Goal: Task Accomplishment & Management: Manage account settings

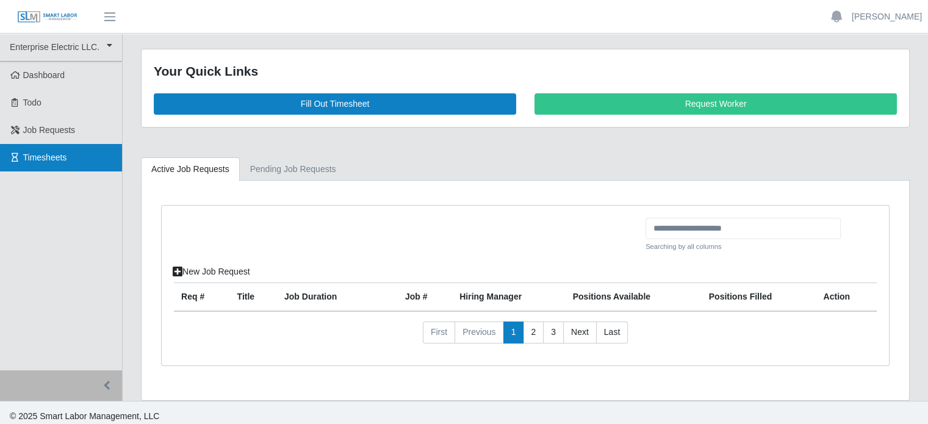
click at [37, 161] on span "Timesheets" at bounding box center [45, 158] width 44 height 10
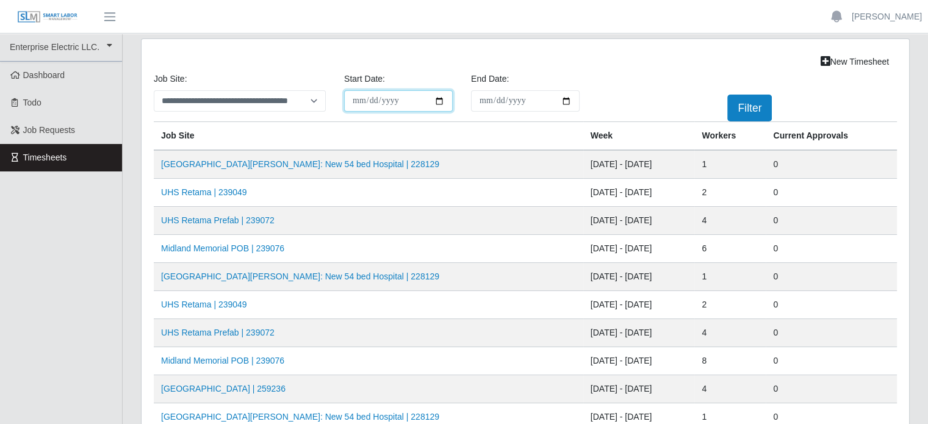
click at [436, 99] on input "**********" at bounding box center [398, 100] width 109 height 21
type input "**********"
click at [562, 101] on input "End Date:" at bounding box center [525, 100] width 109 height 21
type input "**********"
click at [749, 105] on button "Filter" at bounding box center [749, 108] width 45 height 27
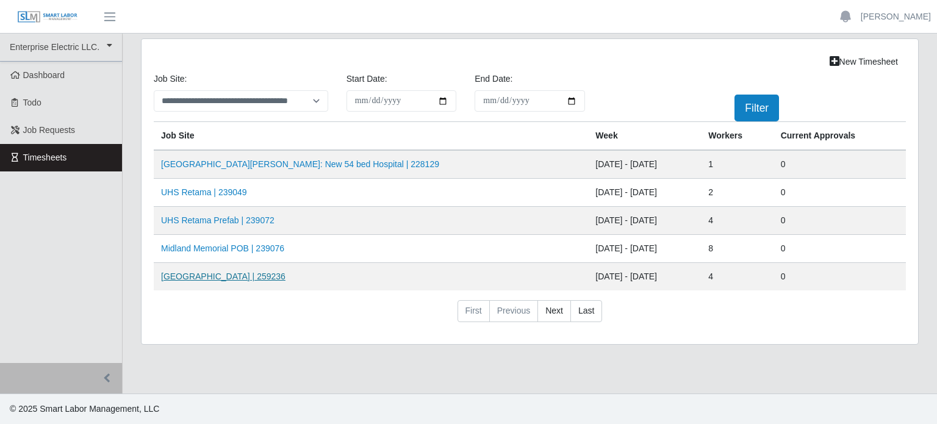
click at [231, 275] on link "HCA Methodist Hospital | 259236" at bounding box center [223, 277] width 124 height 10
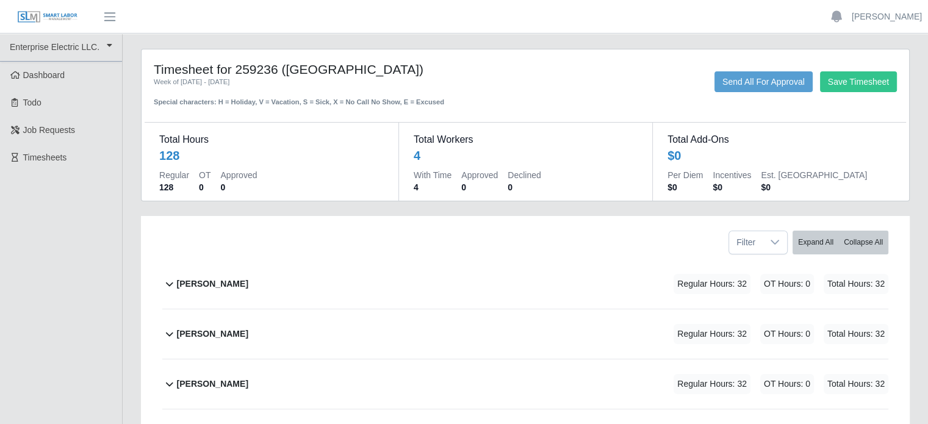
click at [204, 279] on b "[PERSON_NAME]" at bounding box center [212, 284] width 71 height 13
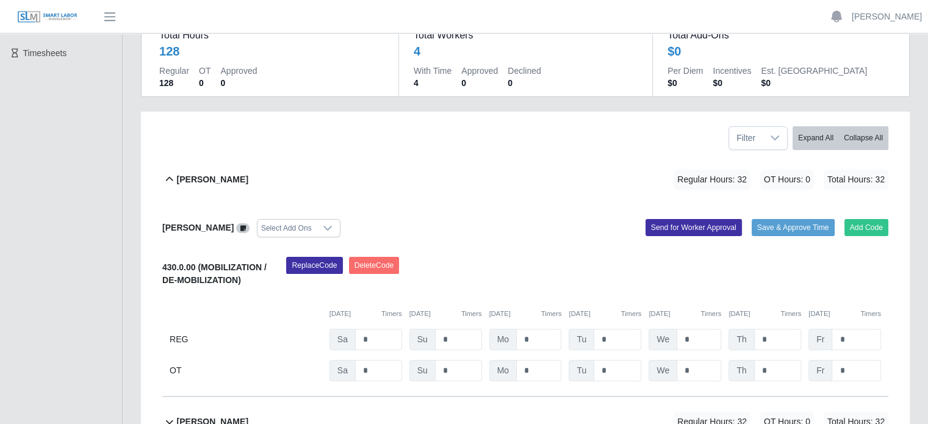
scroll to position [244, 0]
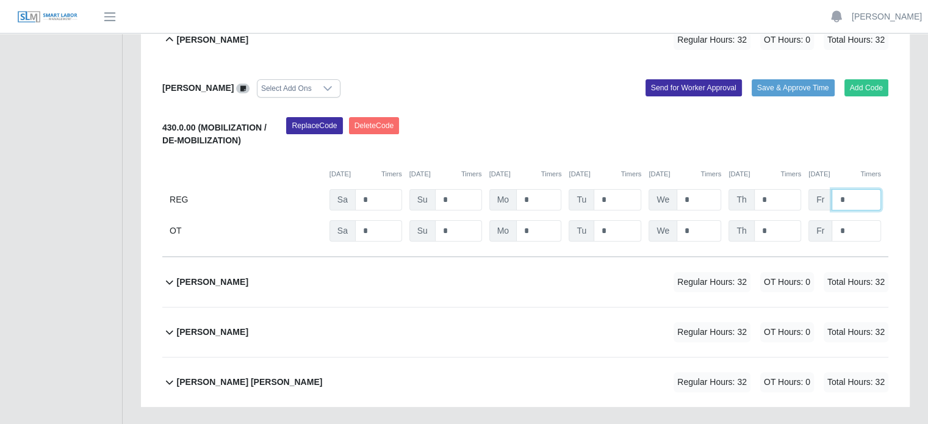
drag, startPoint x: 845, startPoint y: 199, endPoint x: 829, endPoint y: 198, distance: 15.9
click at [829, 198] on div "Fr *" at bounding box center [845, 199] width 73 height 21
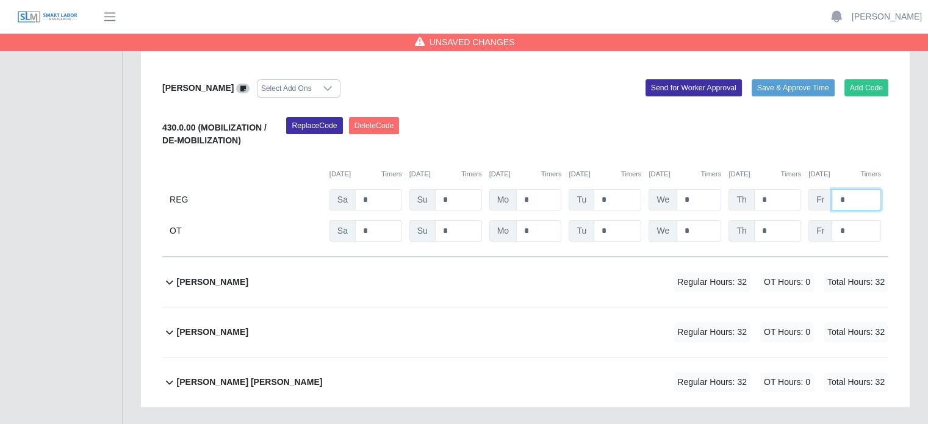
type input "*"
click at [225, 276] on b "[PERSON_NAME]" at bounding box center [212, 282] width 71 height 13
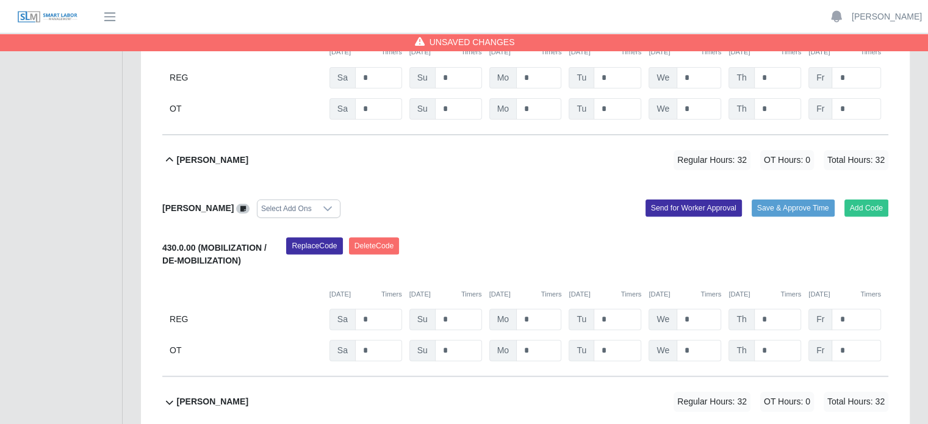
scroll to position [427, 0]
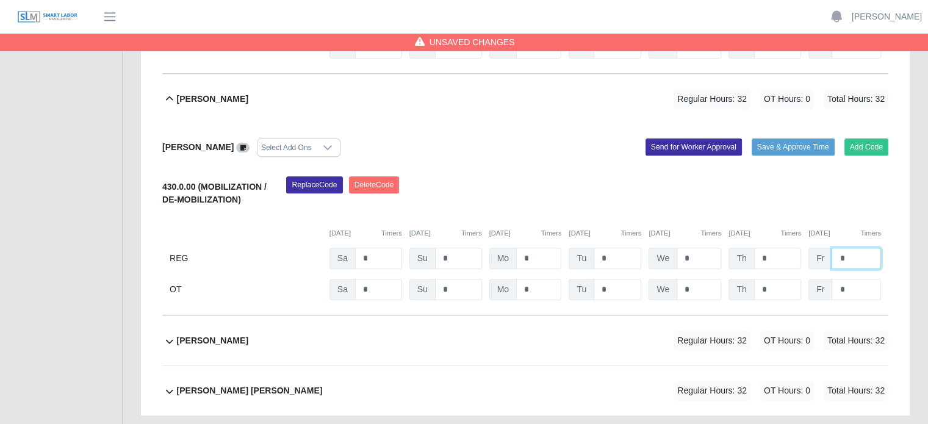
drag, startPoint x: 849, startPoint y: 261, endPoint x: 803, endPoint y: 258, distance: 45.8
click at [802, 258] on div "REG Sa * Su * Mo * Tu * We * Th * Fr *" at bounding box center [525, 258] width 726 height 21
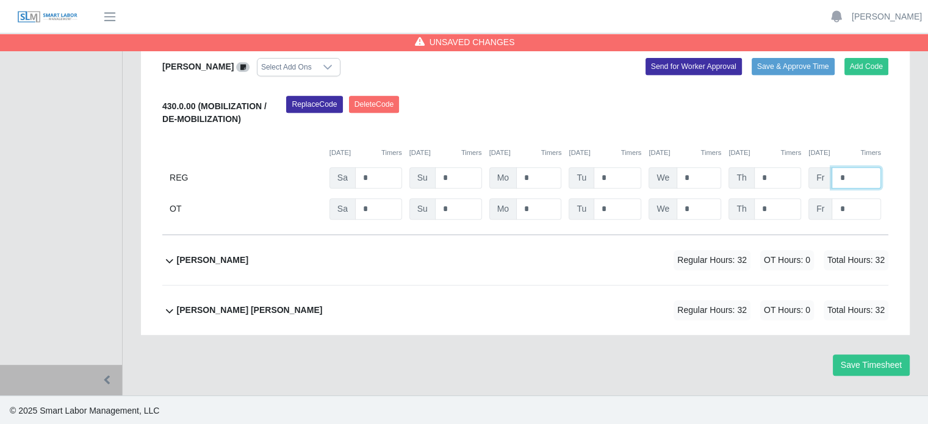
type input "*"
click at [227, 258] on b "[PERSON_NAME]" at bounding box center [212, 260] width 71 height 13
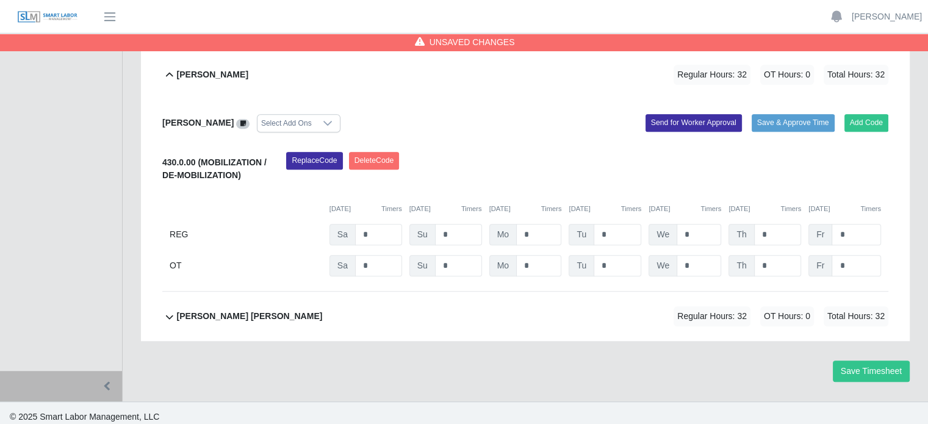
scroll to position [699, 0]
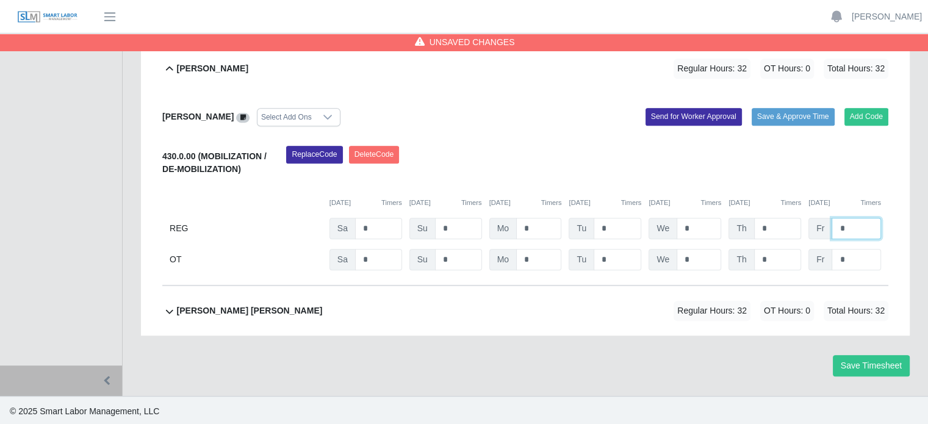
drag, startPoint x: 857, startPoint y: 227, endPoint x: 798, endPoint y: 227, distance: 59.2
click at [798, 227] on div "REG Sa * Su * Mo * Tu * We * Th * Fr *" at bounding box center [525, 228] width 726 height 21
type input "*"
click at [258, 301] on div "[PERSON_NAME] [PERSON_NAME]" at bounding box center [250, 311] width 146 height 20
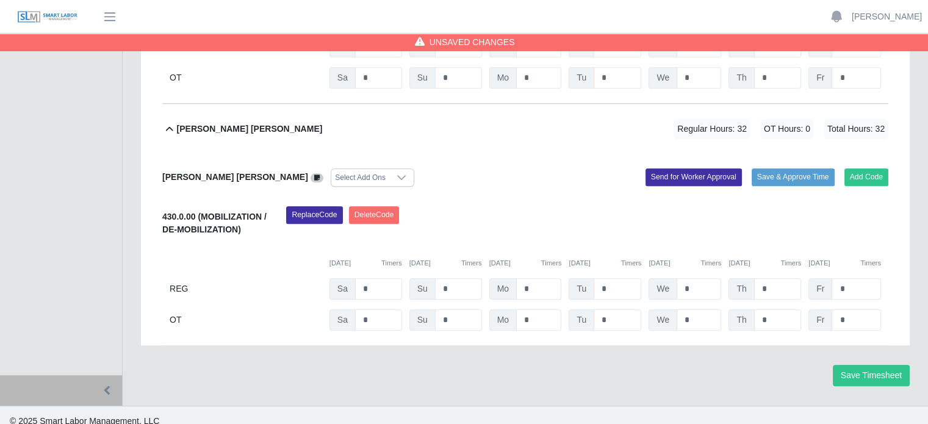
scroll to position [891, 0]
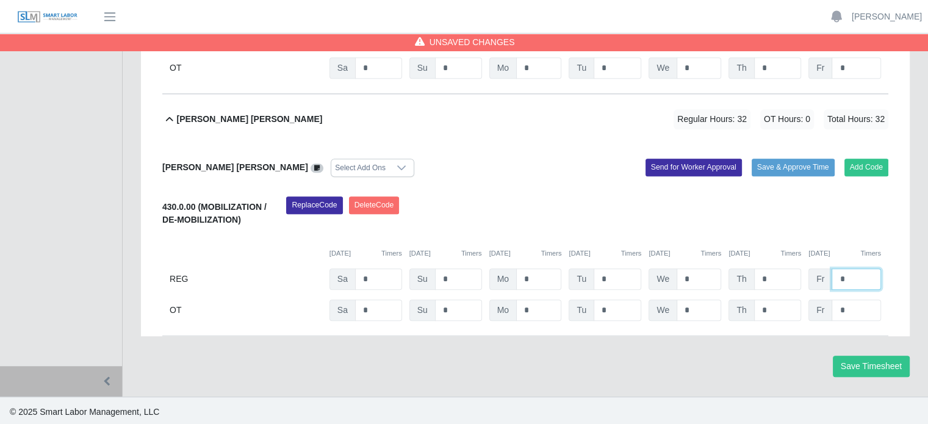
drag, startPoint x: 837, startPoint y: 273, endPoint x: 815, endPoint y: 273, distance: 22.0
type input "*"
click at [848, 363] on button "Save Timesheet" at bounding box center [871, 366] width 77 height 21
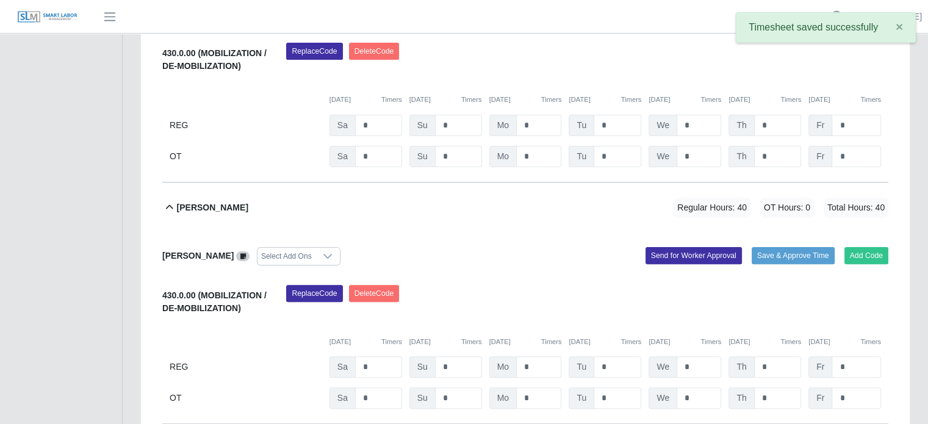
scroll to position [159, 0]
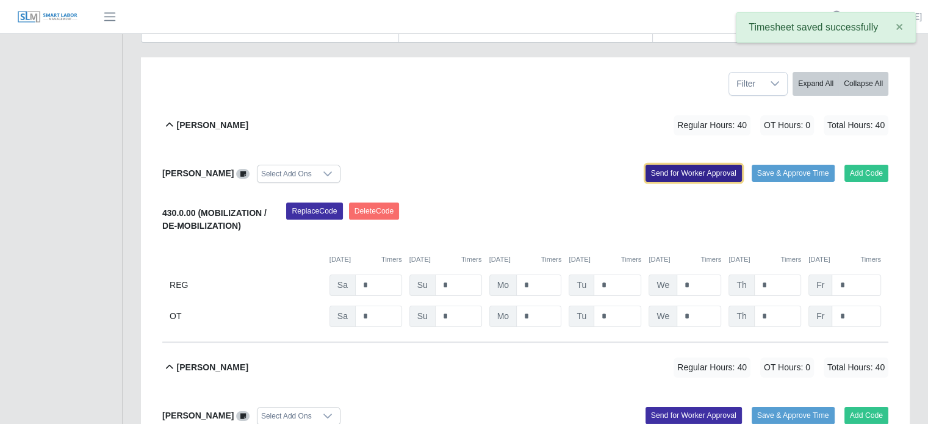
click at [649, 167] on button "Send for Worker Approval" at bounding box center [694, 173] width 96 height 17
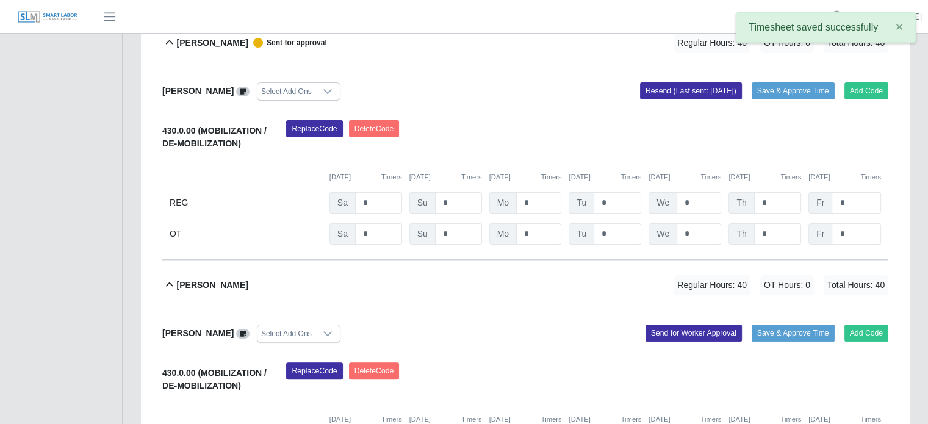
scroll to position [281, 0]
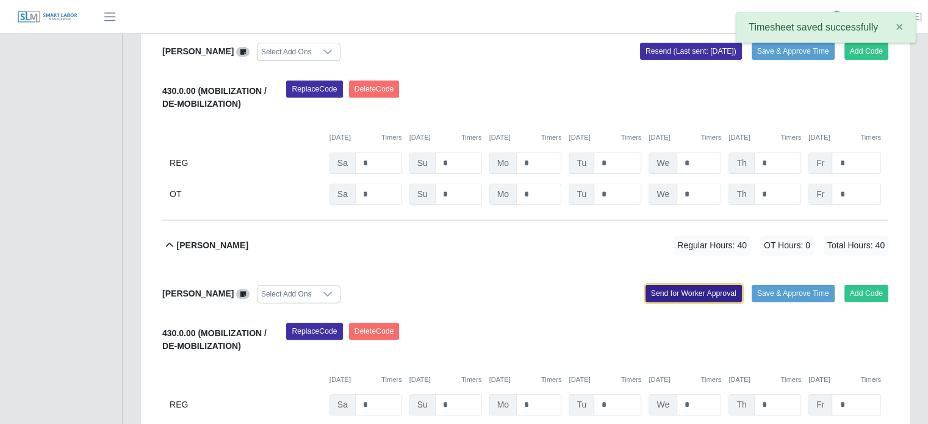
click at [669, 291] on button "Send for Worker Approval" at bounding box center [694, 293] width 96 height 17
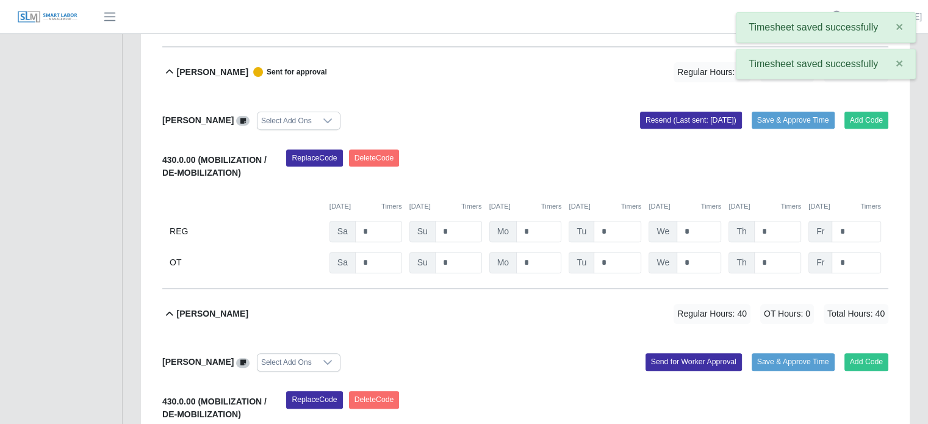
scroll to position [464, 0]
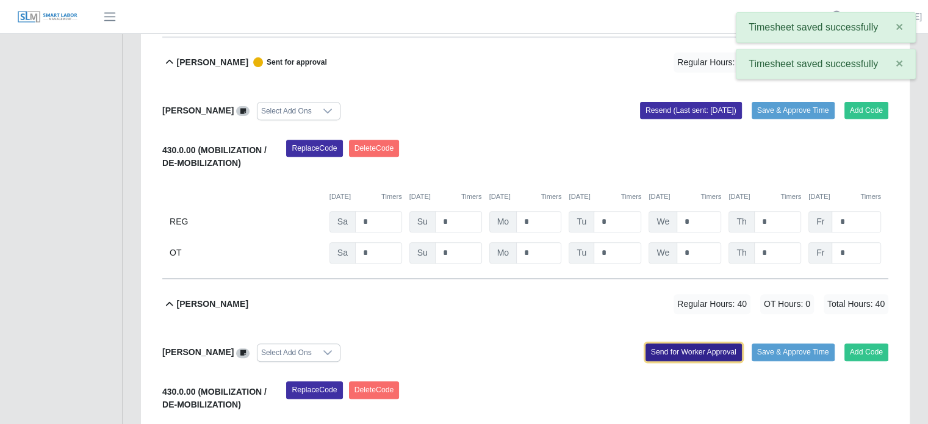
click at [691, 348] on button "Send for Worker Approval" at bounding box center [694, 352] width 96 height 17
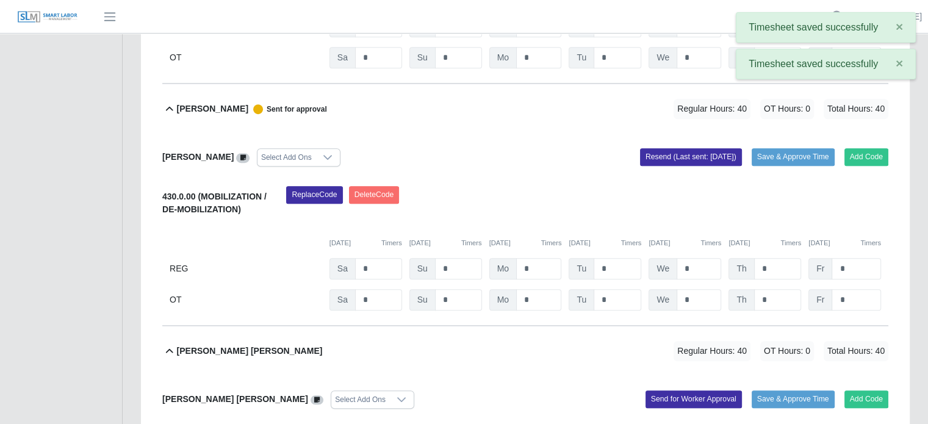
scroll to position [769, 0]
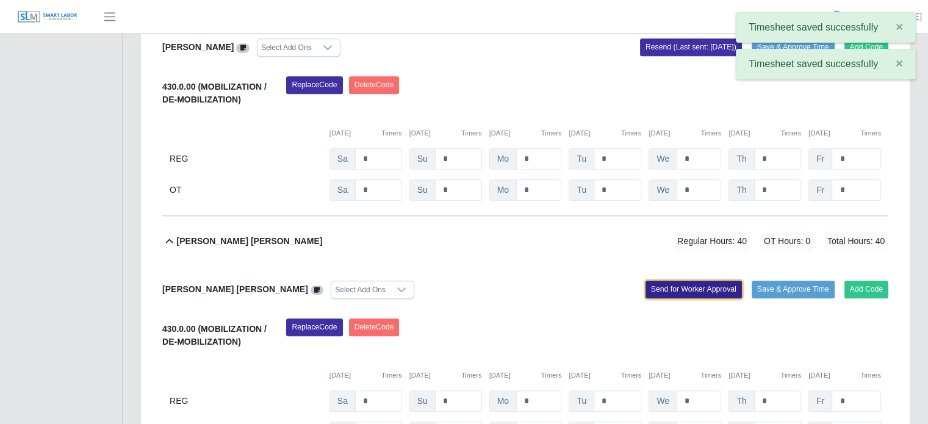
click at [681, 290] on button "Send for Worker Approval" at bounding box center [694, 289] width 96 height 17
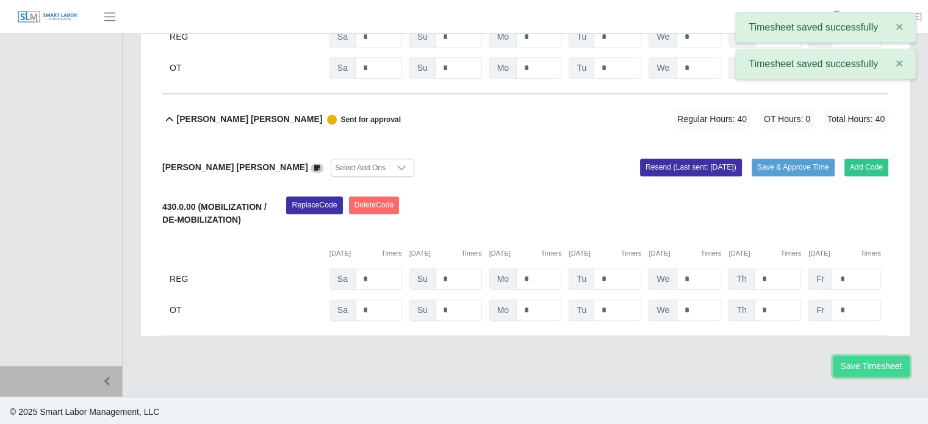
click at [862, 367] on button "Save Timesheet" at bounding box center [871, 366] width 77 height 21
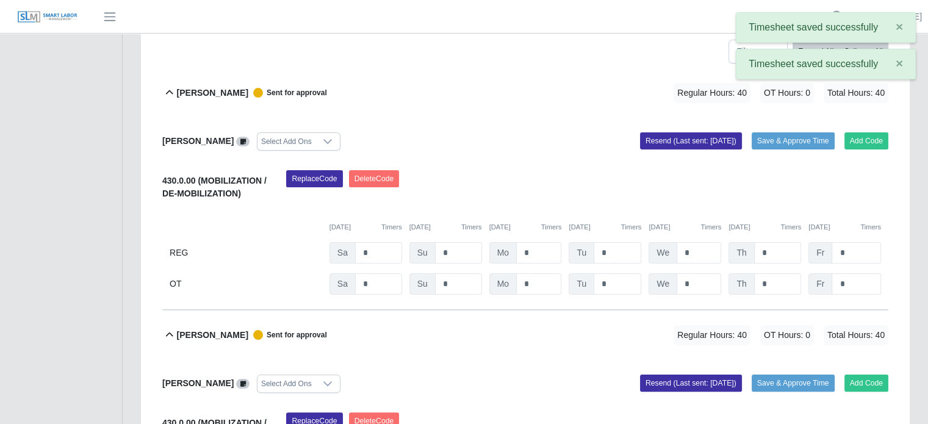
scroll to position [0, 0]
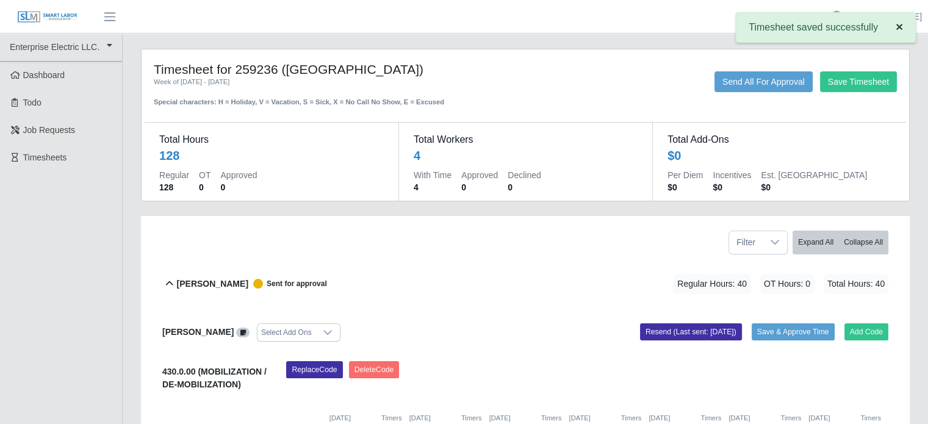
click at [901, 27] on span "×" at bounding box center [899, 27] width 7 height 14
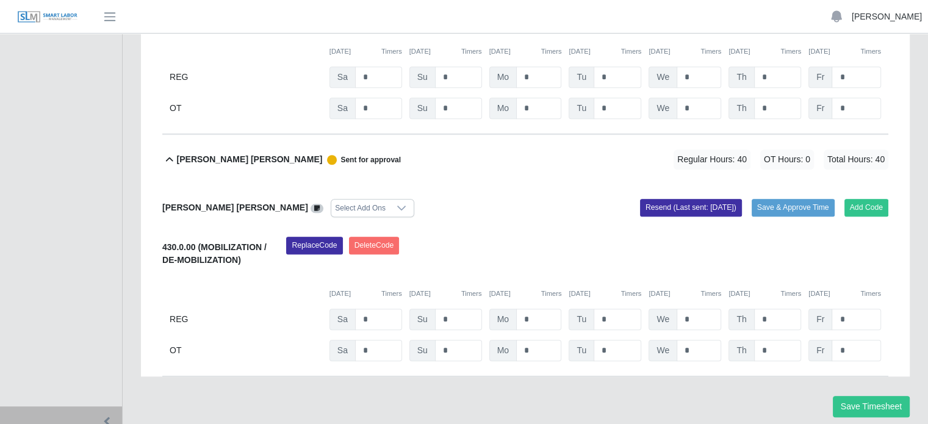
scroll to position [830, 0]
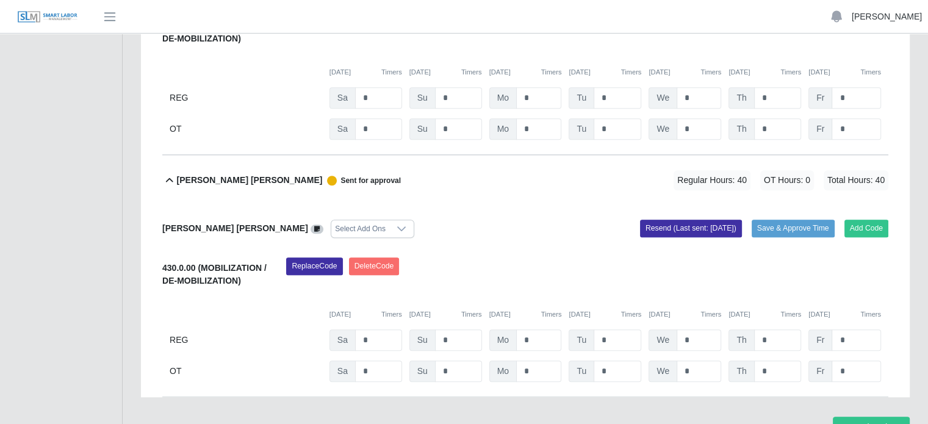
click at [892, 18] on link "[PERSON_NAME]" at bounding box center [887, 16] width 70 height 13
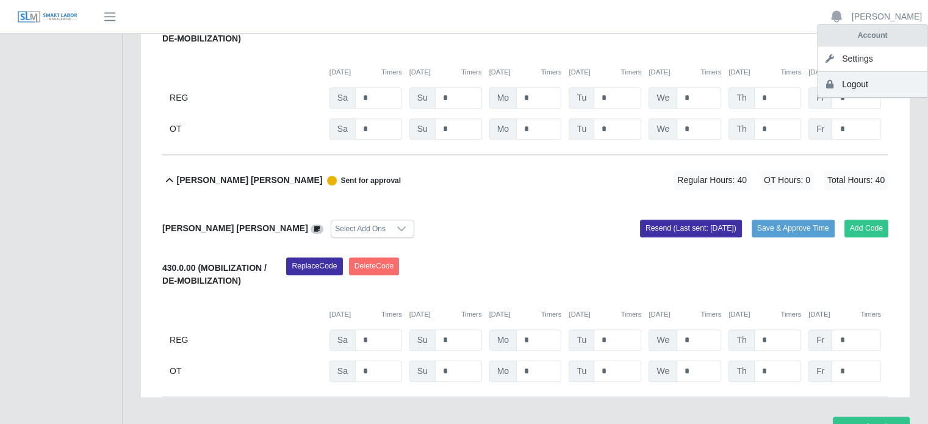
click at [859, 85] on link "Logout" at bounding box center [873, 85] width 110 height 26
